Goal: Task Accomplishment & Management: Manage account settings

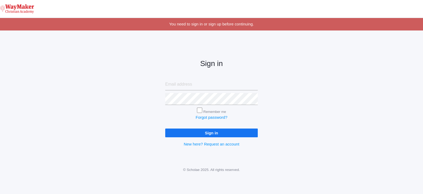
type input "rlepage@waymakerchristian.com"
click at [205, 132] on input "Sign in" at bounding box center [211, 132] width 93 height 9
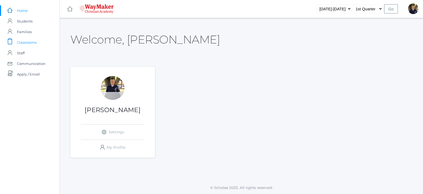
click at [27, 43] on span "Classrooms" at bounding box center [27, 42] width 20 height 11
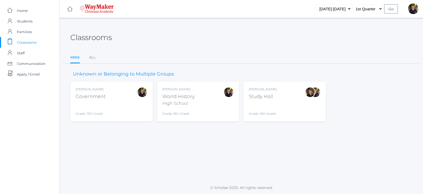
click at [90, 98] on div "Government" at bounding box center [91, 96] width 30 height 7
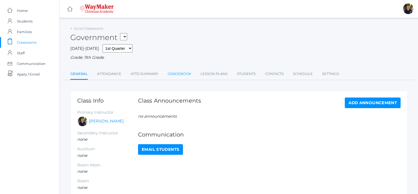
click at [188, 73] on link "Gradebook" at bounding box center [180, 73] width 24 height 11
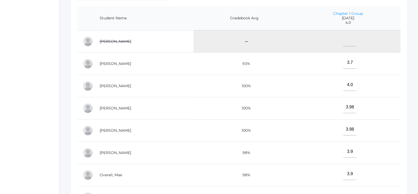
scroll to position [66, 0]
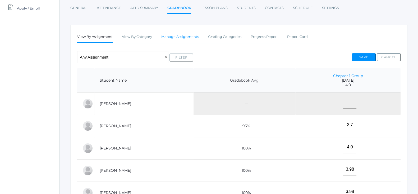
click at [183, 36] on link "Manage Assignments" at bounding box center [180, 36] width 38 height 11
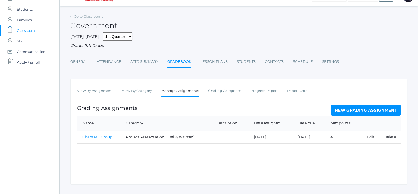
scroll to position [22, 0]
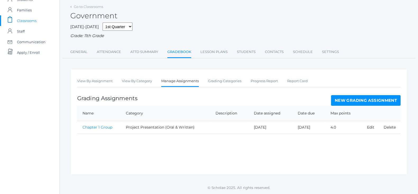
click at [361, 99] on link "New Grading Assignment" at bounding box center [366, 100] width 70 height 11
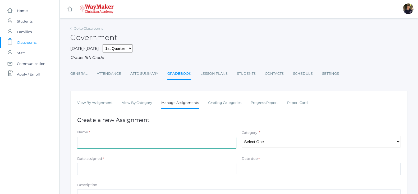
click at [149, 140] on input "Name" at bounding box center [156, 142] width 159 height 12
type input "Chapter 2 Presentation"
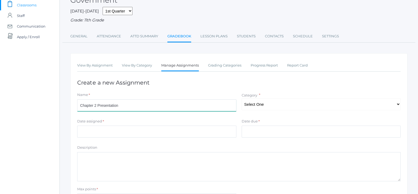
scroll to position [31, 0]
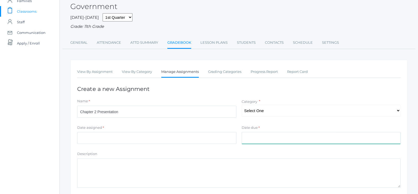
click at [255, 138] on input "Date due" at bounding box center [321, 138] width 159 height 12
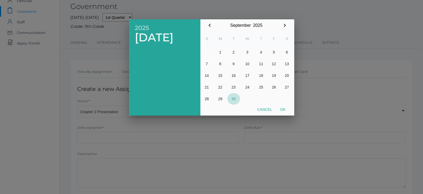
click at [232, 98] on button "30" at bounding box center [233, 99] width 13 height 12
click at [285, 110] on button "Ok" at bounding box center [282, 109] width 13 height 10
type input "[DATE]"
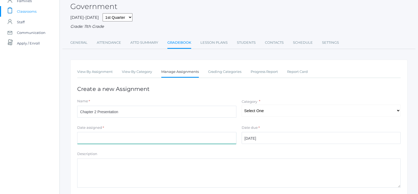
click at [122, 140] on input "Date assigned" at bounding box center [156, 138] width 159 height 12
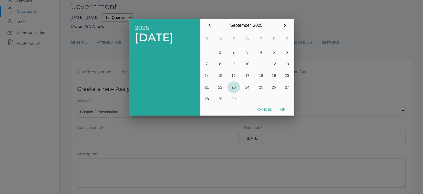
click at [235, 88] on button "23" at bounding box center [233, 87] width 13 height 12
click at [283, 107] on button "Ok" at bounding box center [282, 109] width 13 height 10
type input "2025-09-23"
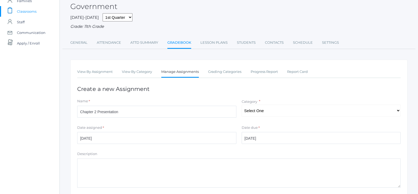
click at [208, 168] on textarea "Description" at bounding box center [238, 172] width 323 height 29
type textarea "G"
drag, startPoint x: 80, startPoint y: 163, endPoint x: 88, endPoint y: 159, distance: 8.3
click at [80, 163] on textarea "Individual and Group" at bounding box center [238, 172] width 323 height 29
click at [145, 166] on textarea "Average of Individual and Group" at bounding box center [238, 172] width 323 height 29
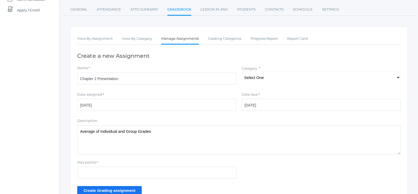
scroll to position [97, 0]
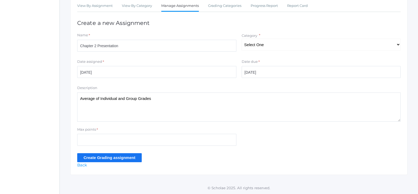
type textarea "Average of Individual and Group Grades"
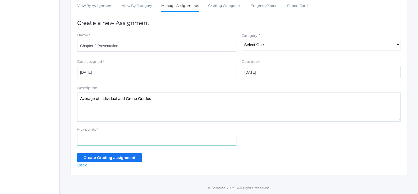
click at [152, 139] on input "Max points" at bounding box center [156, 140] width 159 height 12
type input "4.0"
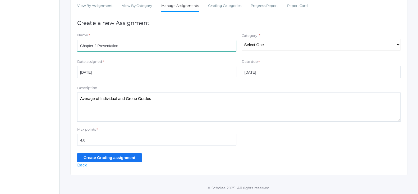
click at [152, 44] on input "Chapter 2 Presentation" at bounding box center [156, 46] width 159 height 12
click at [98, 47] on input "Chapter 2 Presentation" at bounding box center [156, 46] width 159 height 12
click at [126, 157] on input "Create Grading assignment" at bounding box center [109, 157] width 65 height 9
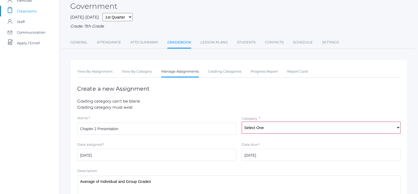
scroll to position [99, 0]
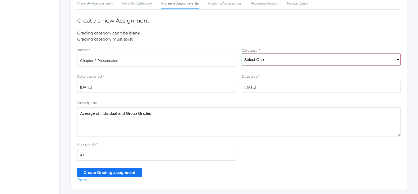
click at [395, 59] on select "Select One Participation Quizzes & Tests Project Presentation (Oral & Written)" at bounding box center [321, 59] width 159 height 12
select select "1153"
click at [242, 53] on select "Select One Participation Quizzes & Tests Project Presentation (Oral & Written)" at bounding box center [321, 59] width 159 height 12
click at [132, 177] on div "View By Assignment View By Category Manage Assignments Grading Categories Progr…" at bounding box center [238, 90] width 337 height 198
click at [130, 175] on input "Create Grading assignment" at bounding box center [109, 172] width 65 height 9
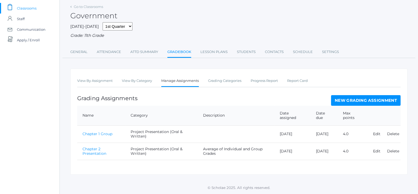
scroll to position [34, 0]
click at [375, 148] on link "Edit" at bounding box center [376, 150] width 7 height 5
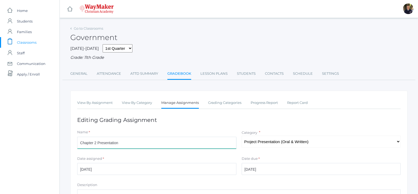
click at [168, 139] on input "Chapter 2 Presentation" at bounding box center [156, 142] width 159 height 12
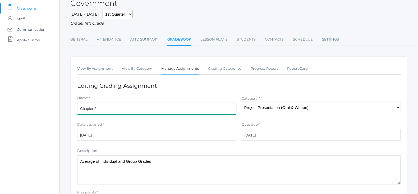
scroll to position [66, 0]
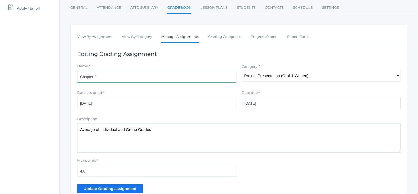
type input "Chapter 2"
click at [127, 188] on input "Update Grading assignment" at bounding box center [110, 188] width 66 height 9
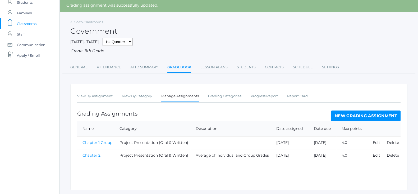
scroll to position [34, 0]
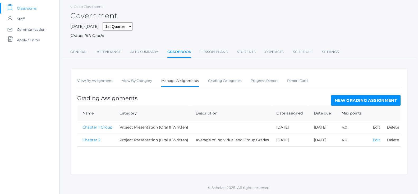
click at [374, 140] on link "Edit" at bounding box center [376, 139] width 7 height 5
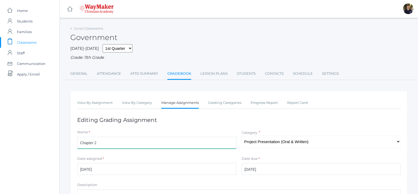
click at [146, 146] on input "Chapter 2" at bounding box center [156, 142] width 159 height 12
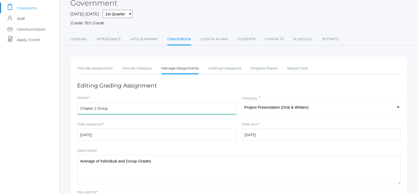
scroll to position [66, 0]
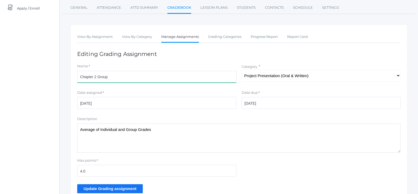
type input "Chapter 2 Group"
click at [127, 186] on input "Update Grading assignment" at bounding box center [110, 188] width 66 height 9
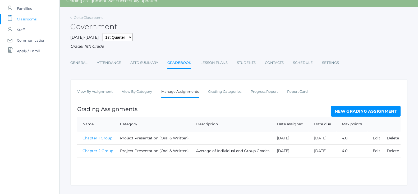
scroll to position [34, 0]
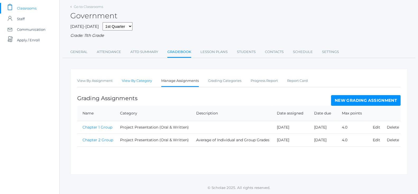
click at [139, 79] on link "View By Category" at bounding box center [137, 80] width 30 height 11
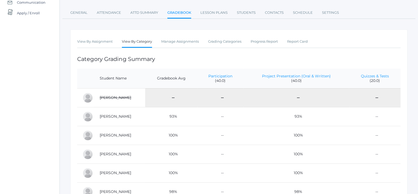
scroll to position [33, 0]
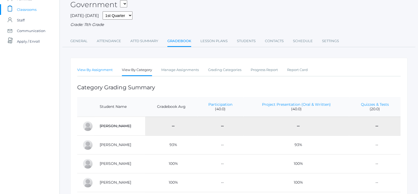
click at [100, 71] on link "View By Assignment" at bounding box center [94, 70] width 35 height 11
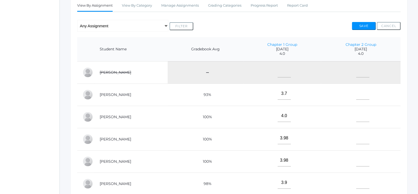
scroll to position [99, 0]
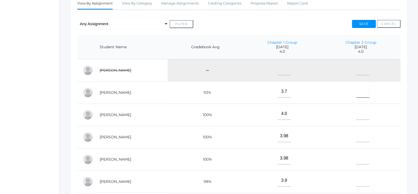
click at [360, 95] on input"] "text" at bounding box center [362, 91] width 13 height 12
type input"] "2.83"
click at [357, 117] on input"] "text" at bounding box center [362, 114] width 13 height 12
type input"] "2.6"
click at [358, 137] on input"] "text" at bounding box center [362, 136] width 13 height 12
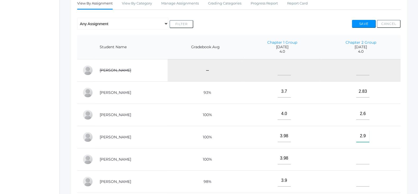
type input"] "2.9"
click at [359, 158] on input"] "text" at bounding box center [362, 158] width 13 height 12
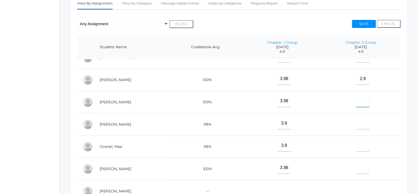
scroll to position [61, 0]
type input"] "3.2"
click at [357, 122] on input"] "text" at bounding box center [362, 123] width 13 height 12
type input"] "3.44"
click at [357, 142] on input"] "text" at bounding box center [362, 145] width 13 height 12
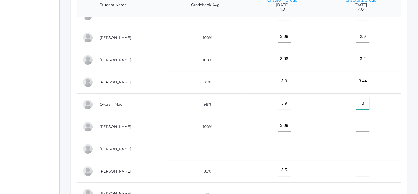
scroll to position [165, 0]
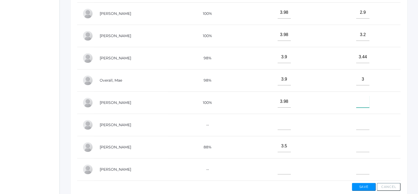
click at [361, 101] on input"] "text" at bounding box center [362, 101] width 13 height 12
click at [361, 77] on input"] "3" at bounding box center [362, 79] width 13 height 12
type input"] "3.0"
click at [360, 95] on input"] "text" at bounding box center [362, 101] width 13 height 12
type input"] "3.62"
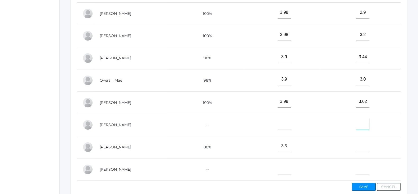
click at [357, 118] on input"] "text" at bounding box center [362, 124] width 13 height 12
type input"] "3.5"
click at [358, 140] on input"] "text" at bounding box center [362, 146] width 13 height 12
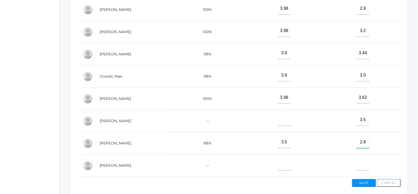
scroll to position [193, 0]
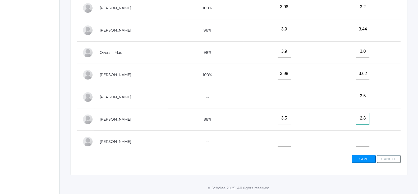
type input"] "2.8"
click at [364, 134] on input"] "text" at bounding box center [362, 140] width 13 height 12
type input"] "2.9"
click at [366, 158] on button "Save" at bounding box center [364, 159] width 24 height 8
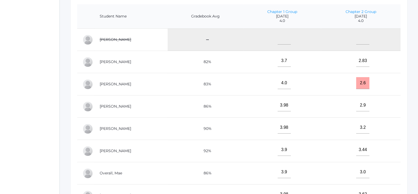
scroll to position [145, 0]
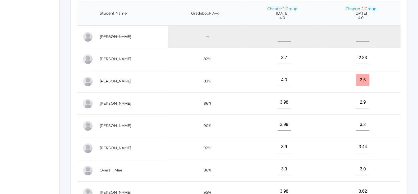
drag, startPoint x: 15, startPoint y: 153, endPoint x: 18, endPoint y: 156, distance: 4.3
